Goal: Task Accomplishment & Management: Complete application form

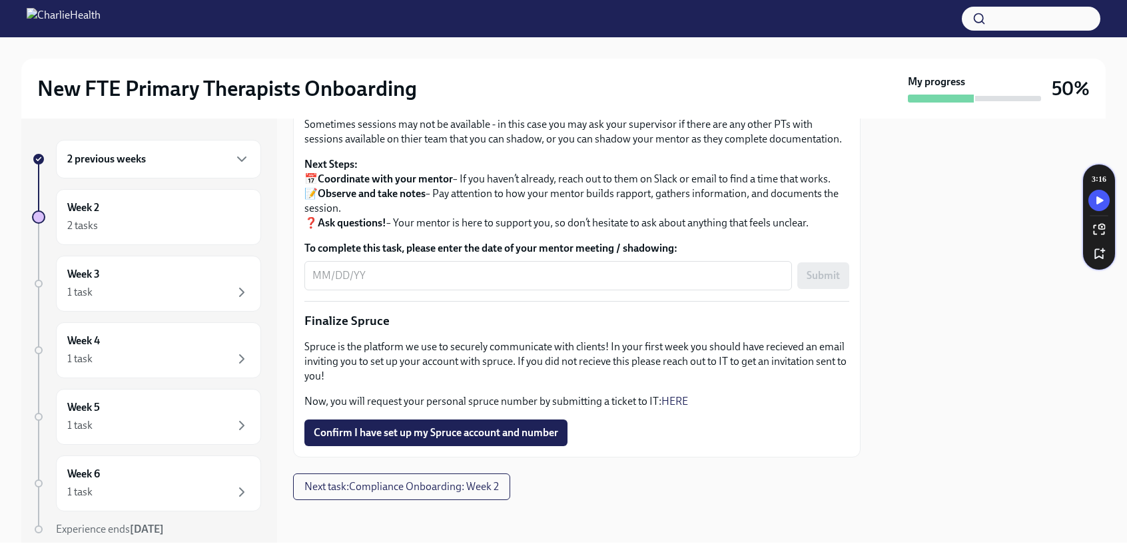
scroll to position [1496, 0]
click at [443, 430] on span "Confirm I have set up my Spruce account and number" at bounding box center [436, 432] width 245 height 13
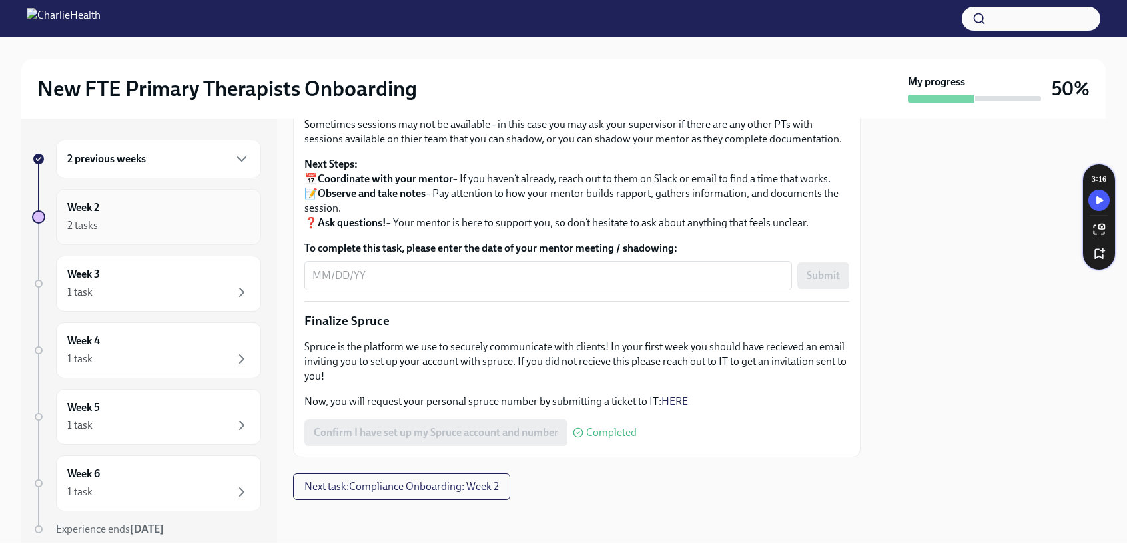
click at [169, 235] on div "Week 2 2 tasks" at bounding box center [158, 217] width 205 height 56
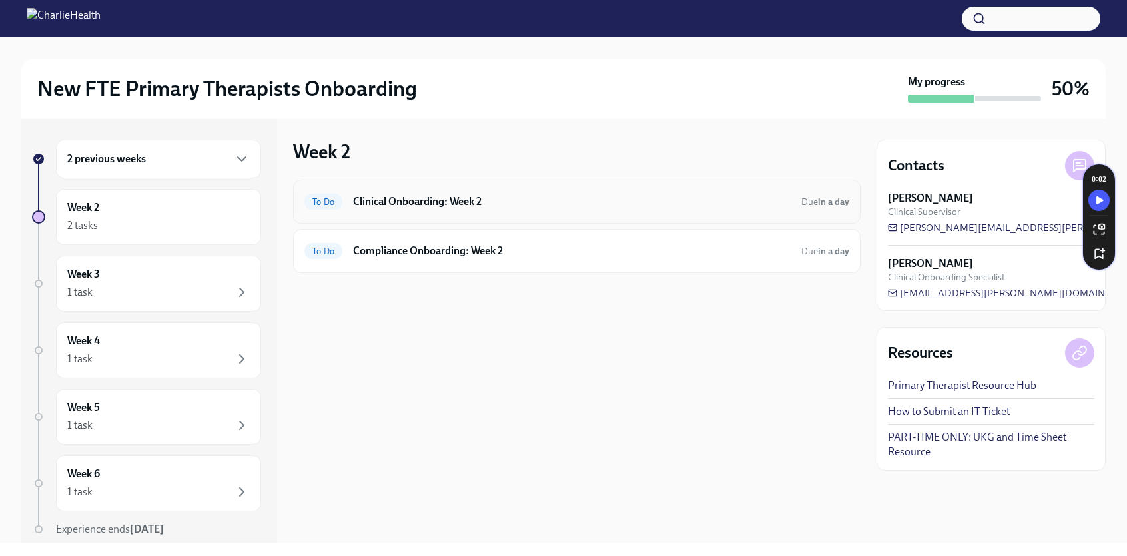
click at [370, 209] on h6 "Clinical Onboarding: Week 2" at bounding box center [572, 202] width 438 height 15
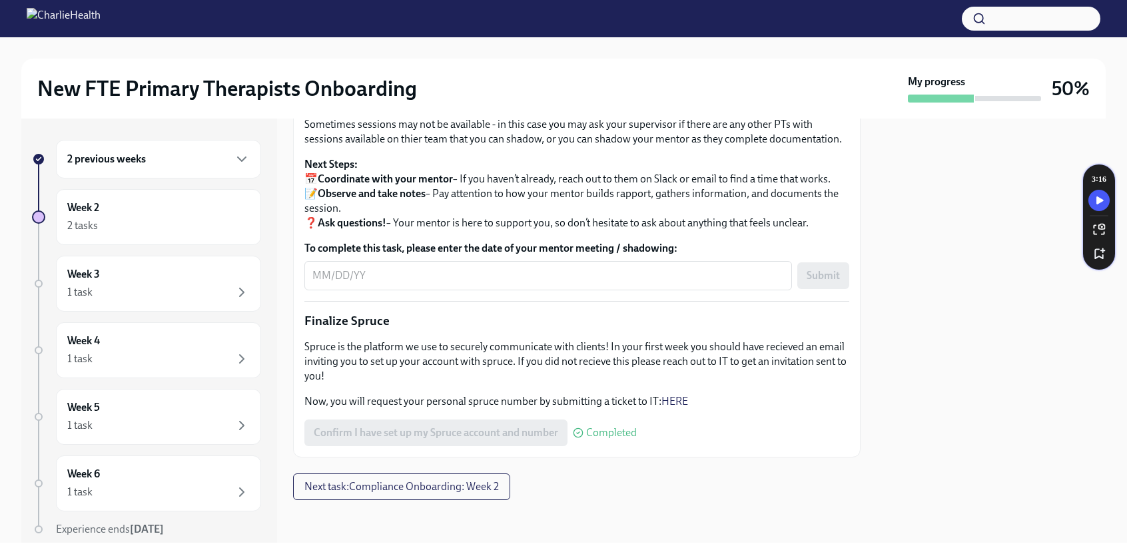
scroll to position [1496, 0]
click at [401, 494] on button "Next task : Compliance Onboarding: Week 2" at bounding box center [401, 487] width 217 height 27
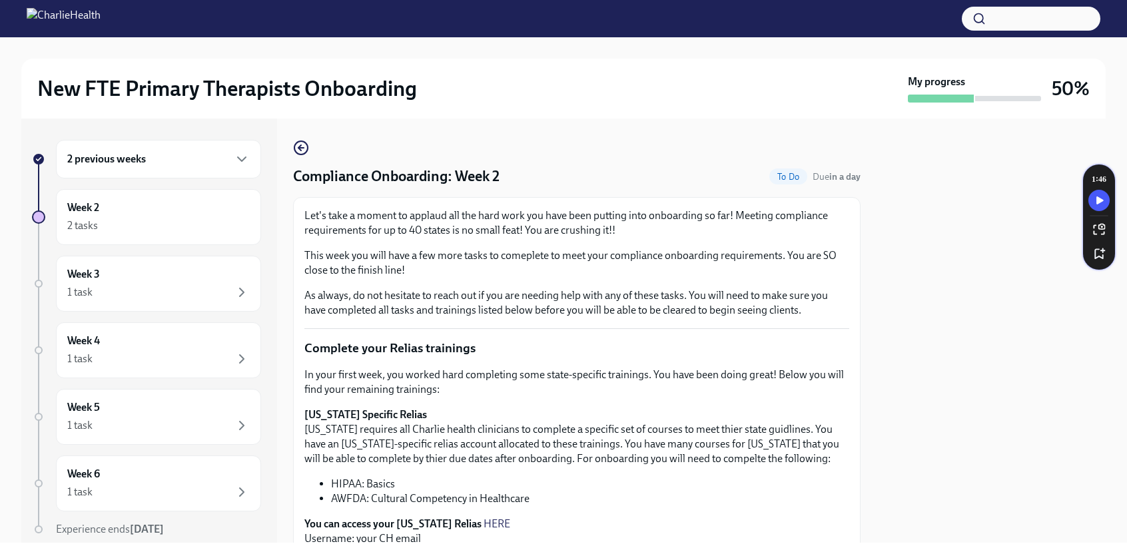
click at [148, 168] on div "2 previous weeks" at bounding box center [158, 159] width 205 height 39
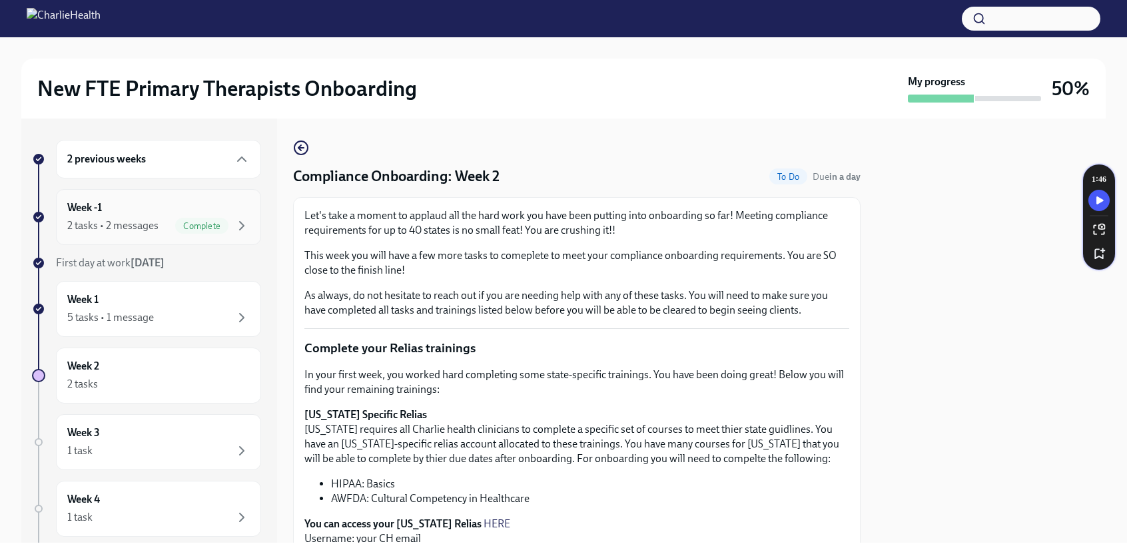
click at [159, 211] on div "Week -1 2 tasks • 2 messages Complete" at bounding box center [158, 217] width 183 height 33
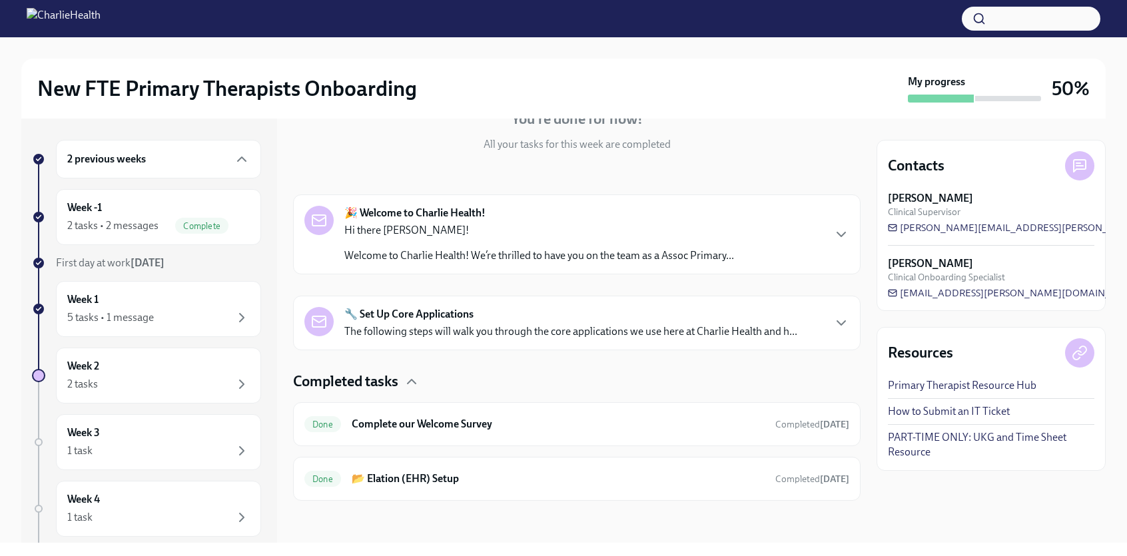
scroll to position [145, 0]
click at [836, 321] on icon "button" at bounding box center [842, 322] width 16 height 16
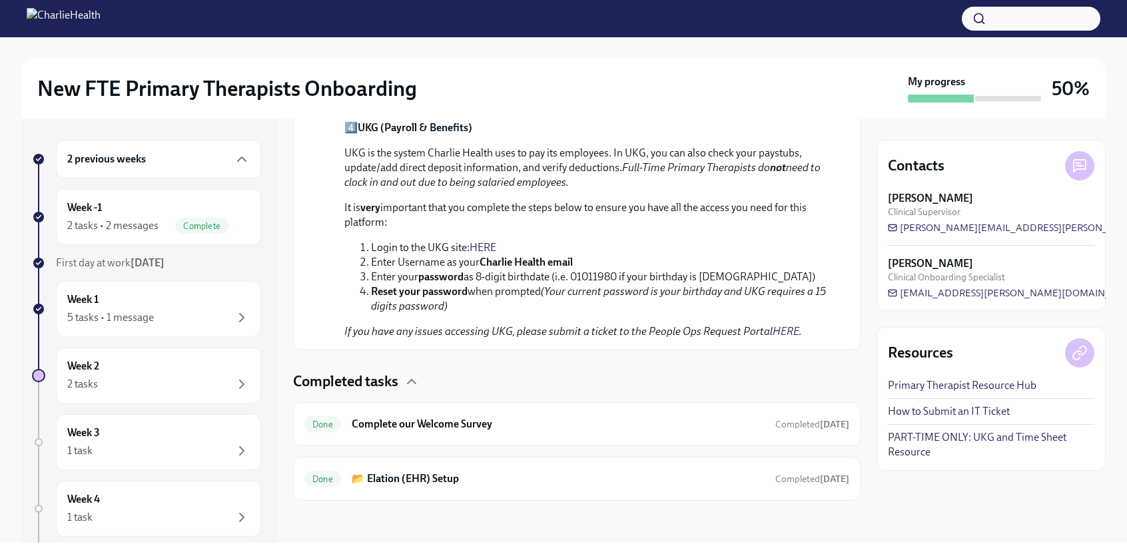
scroll to position [1020, 0]
click at [123, 167] on div "2 previous weeks" at bounding box center [158, 159] width 205 height 39
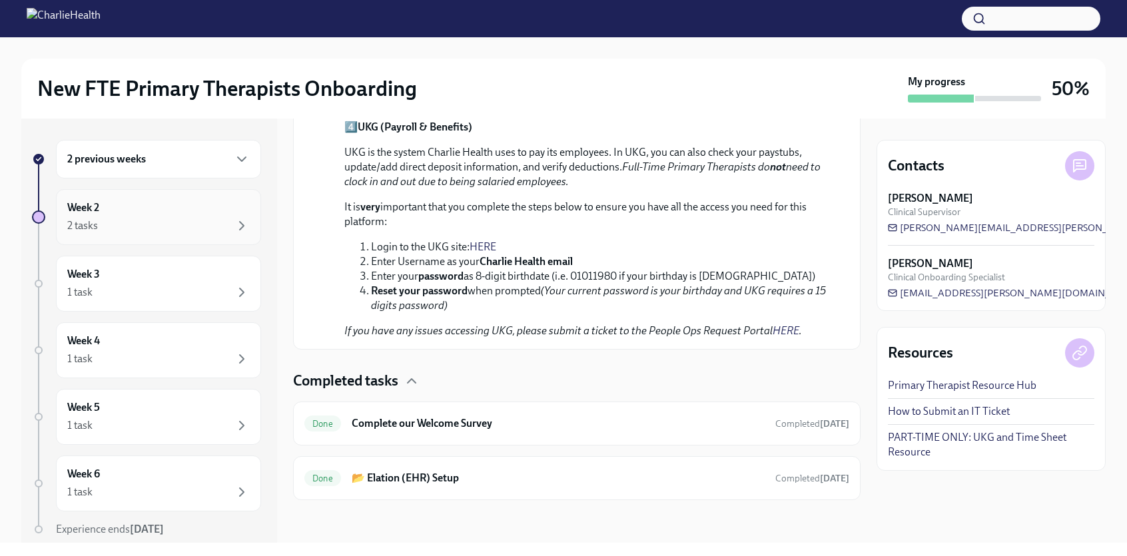
click at [144, 218] on div "2 tasks" at bounding box center [158, 226] width 183 height 16
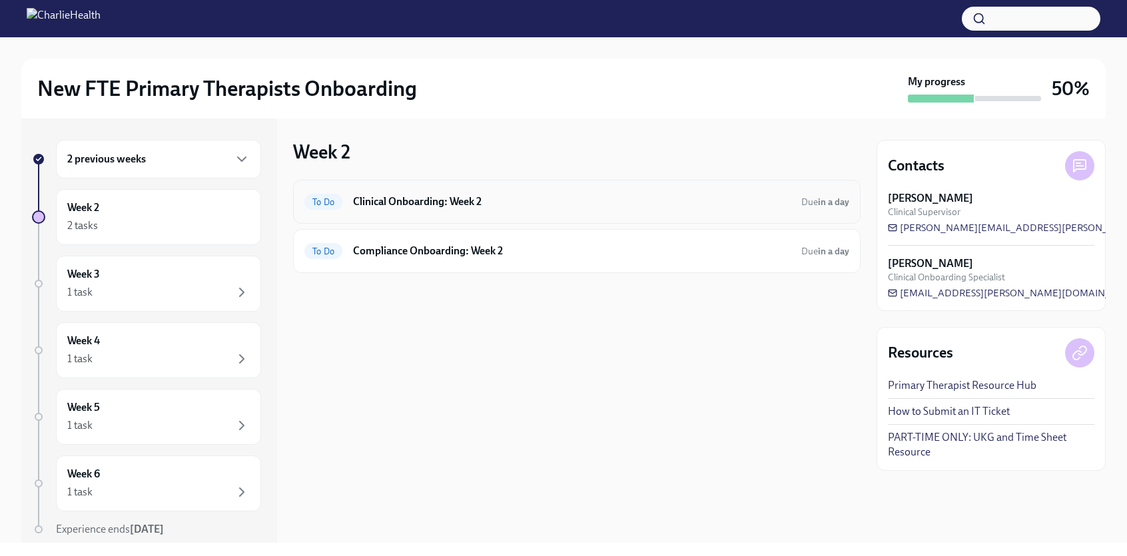
click at [404, 206] on h6 "Clinical Onboarding: Week 2" at bounding box center [572, 202] width 438 height 15
